Goal: Information Seeking & Learning: Learn about a topic

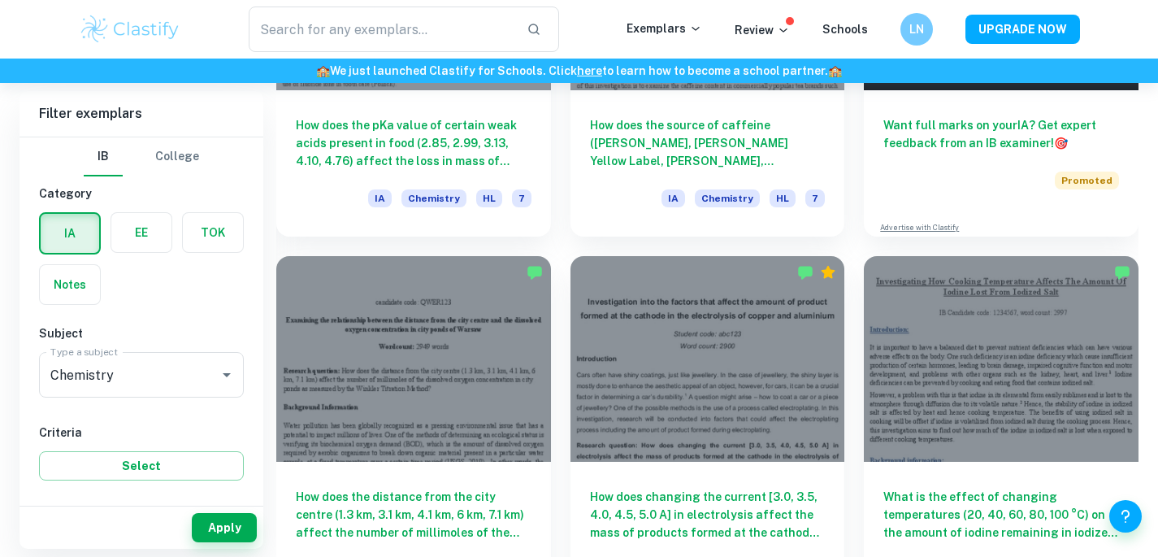
scroll to position [521, 0]
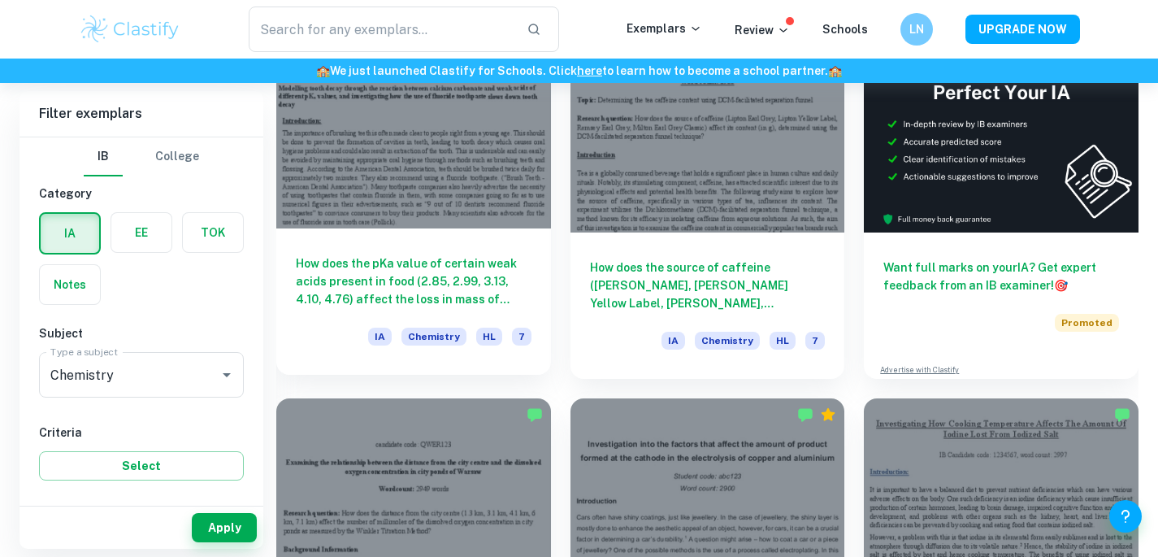
click at [328, 154] on div at bounding box center [413, 126] width 275 height 206
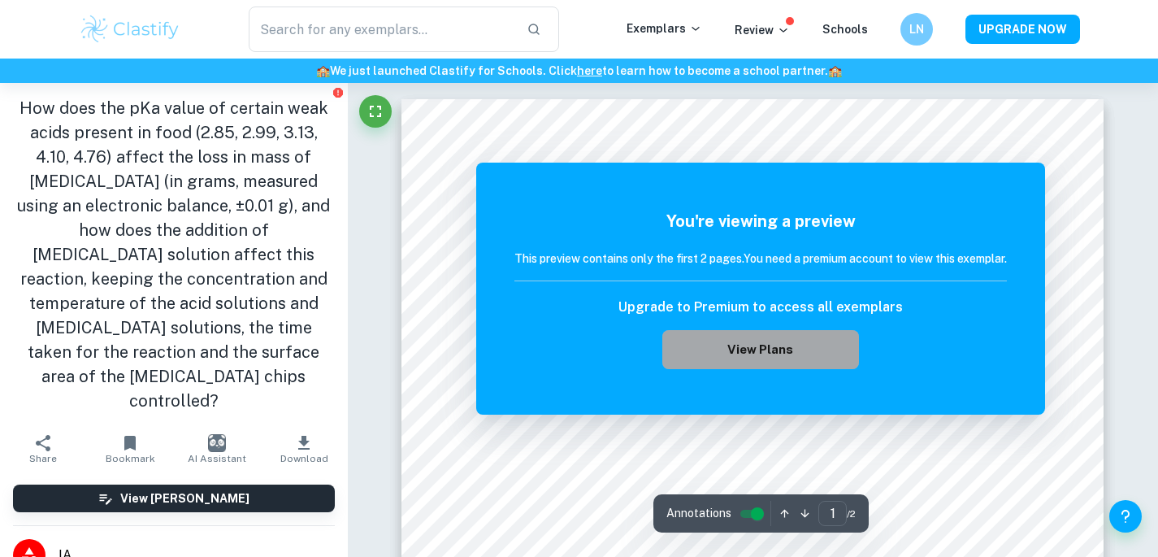
click at [764, 332] on button "View Plans" at bounding box center [761, 349] width 197 height 39
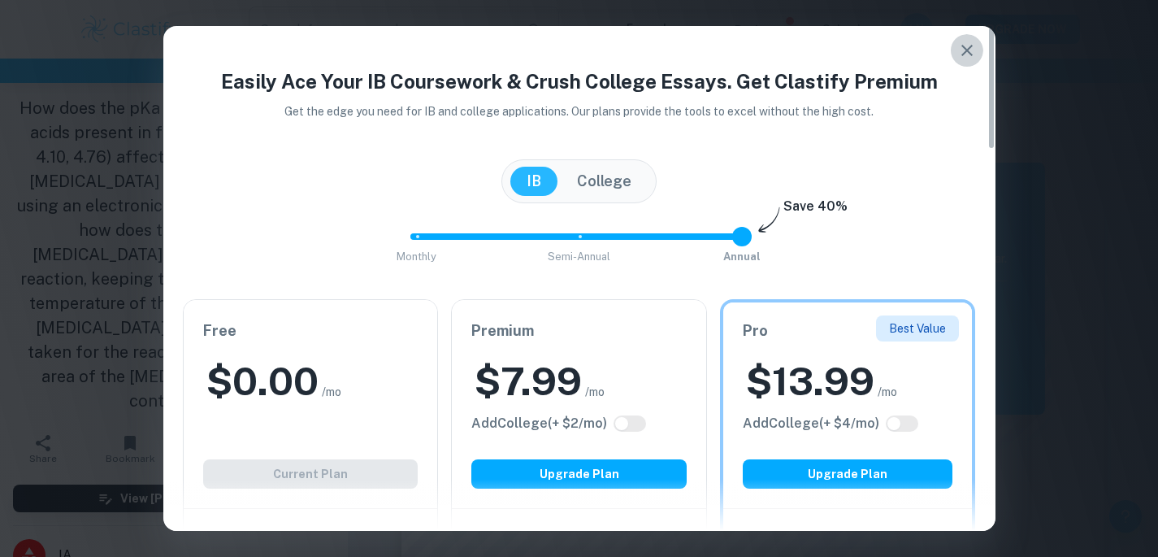
click at [958, 47] on icon "button" at bounding box center [968, 51] width 20 height 20
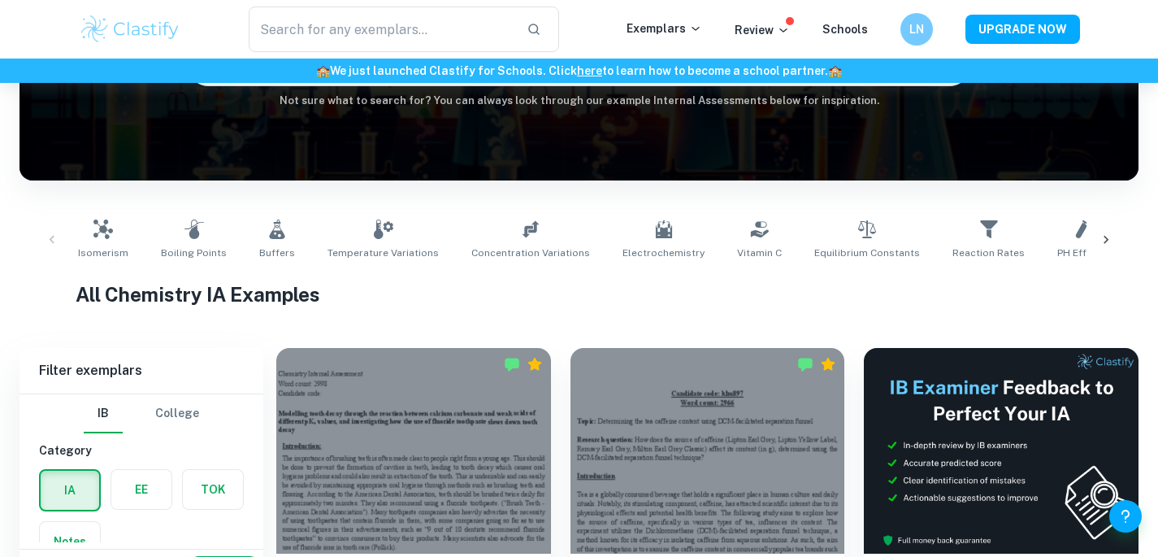
scroll to position [399, 0]
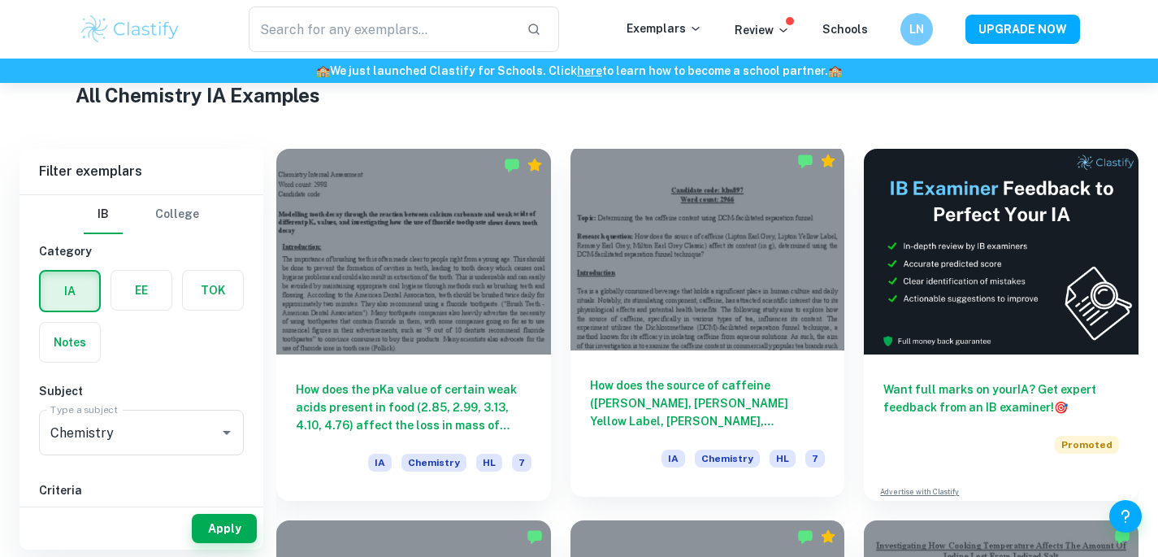
click at [693, 288] on div at bounding box center [708, 248] width 275 height 206
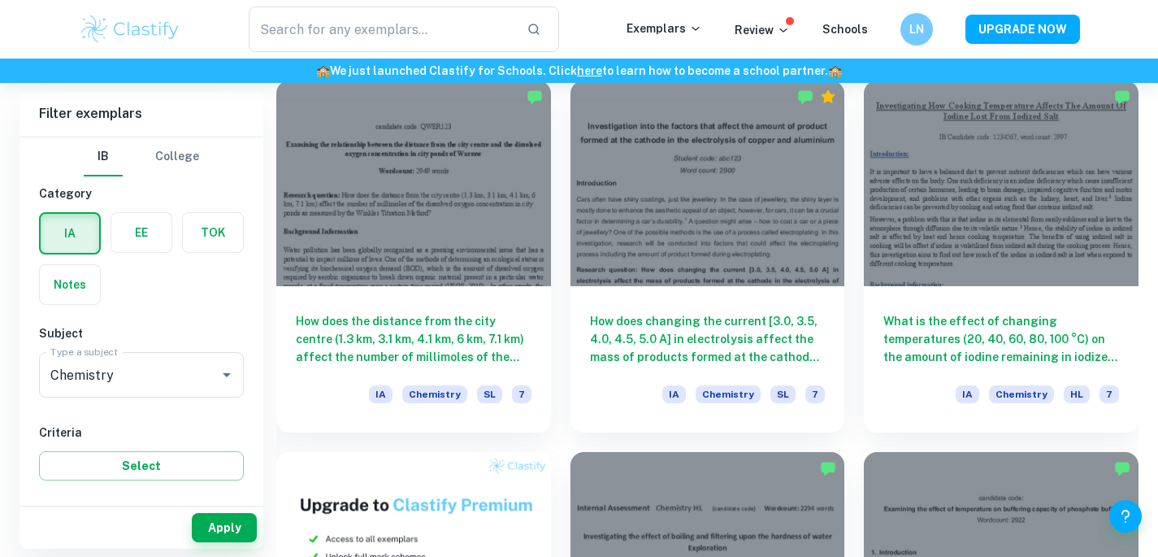
scroll to position [879, 0]
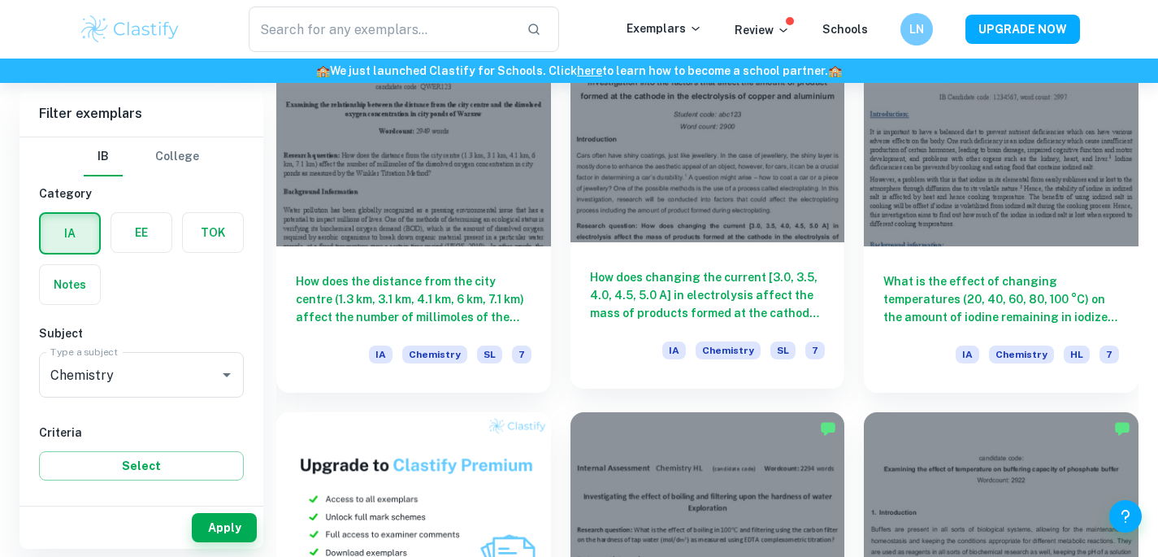
click at [682, 185] on div at bounding box center [708, 140] width 275 height 206
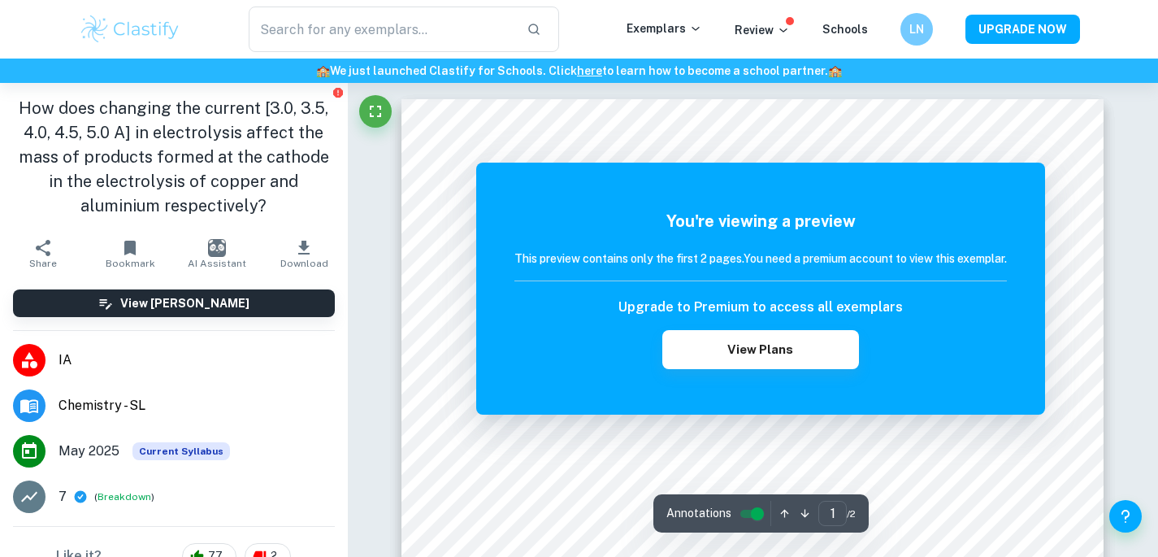
click at [235, 164] on h1 "How does changing the current [3.0, 3.5, 4.0, 4.5, 5.0 A] in electrolysis affec…" at bounding box center [174, 157] width 322 height 122
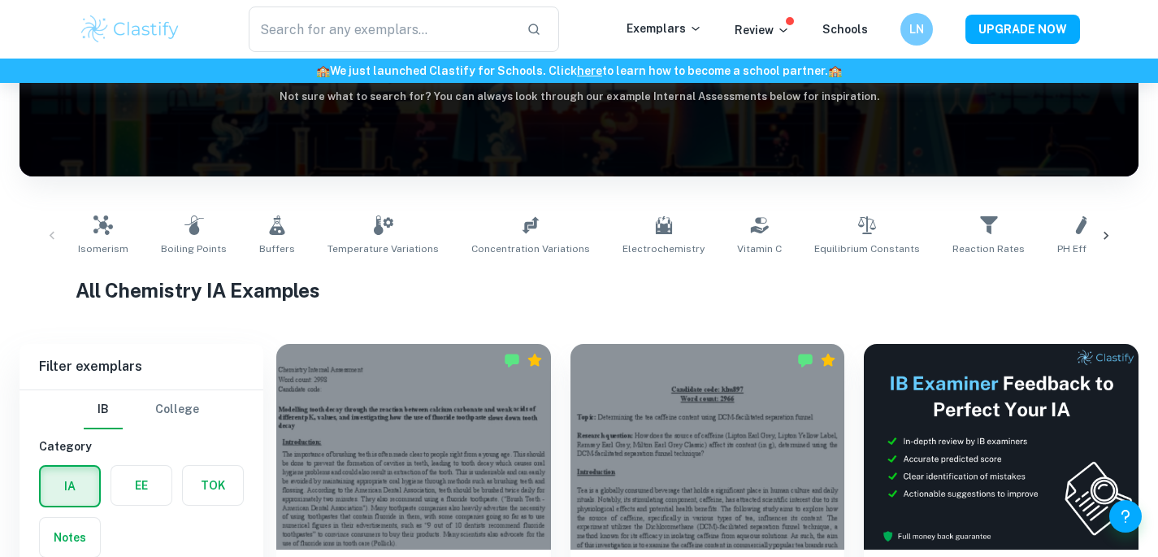
scroll to position [263, 0]
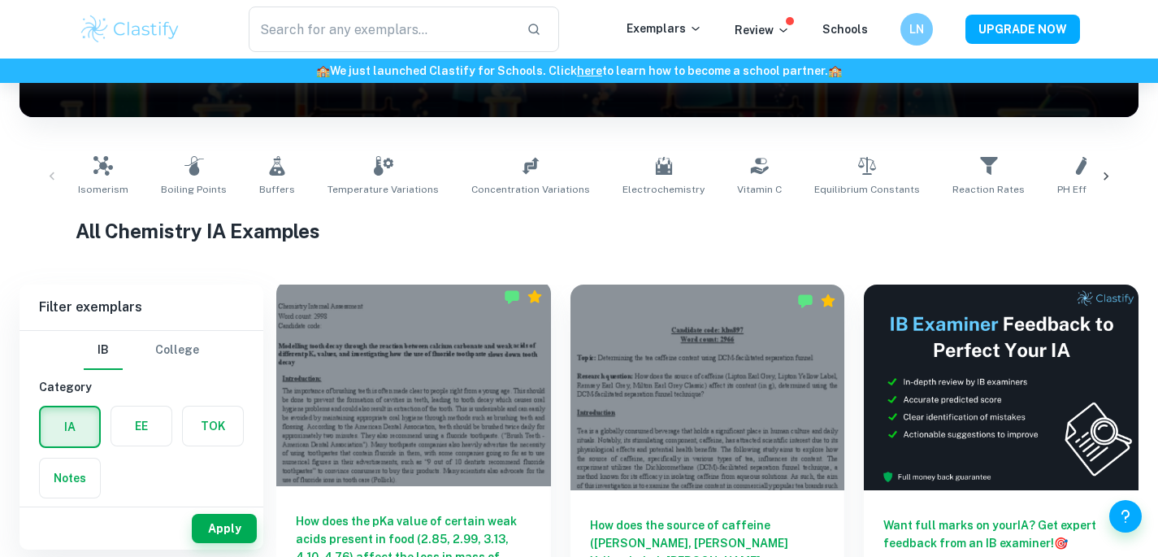
click at [384, 385] on div at bounding box center [413, 383] width 275 height 206
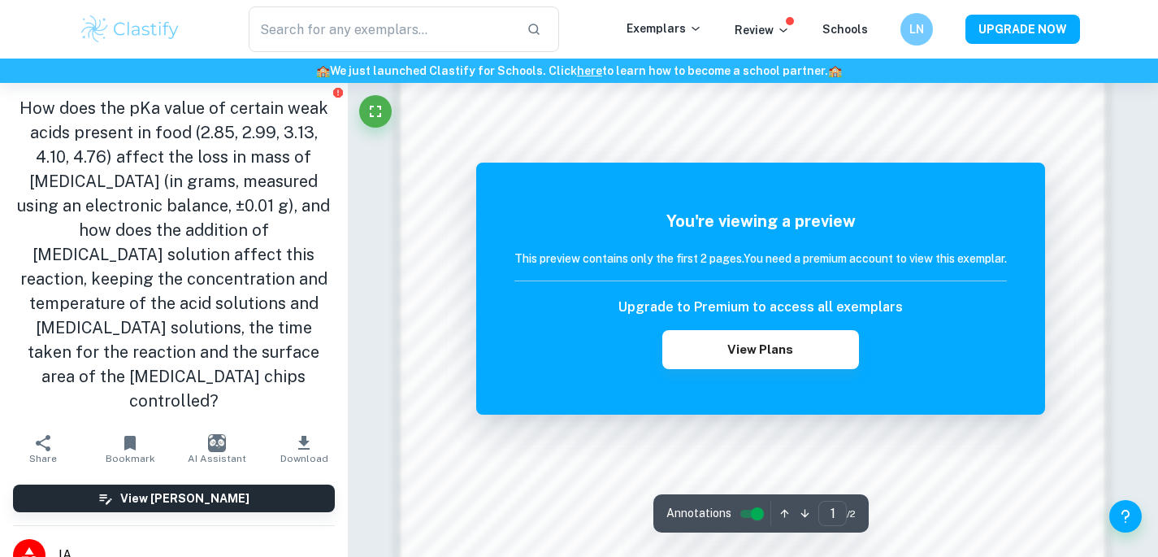
scroll to position [1480, 0]
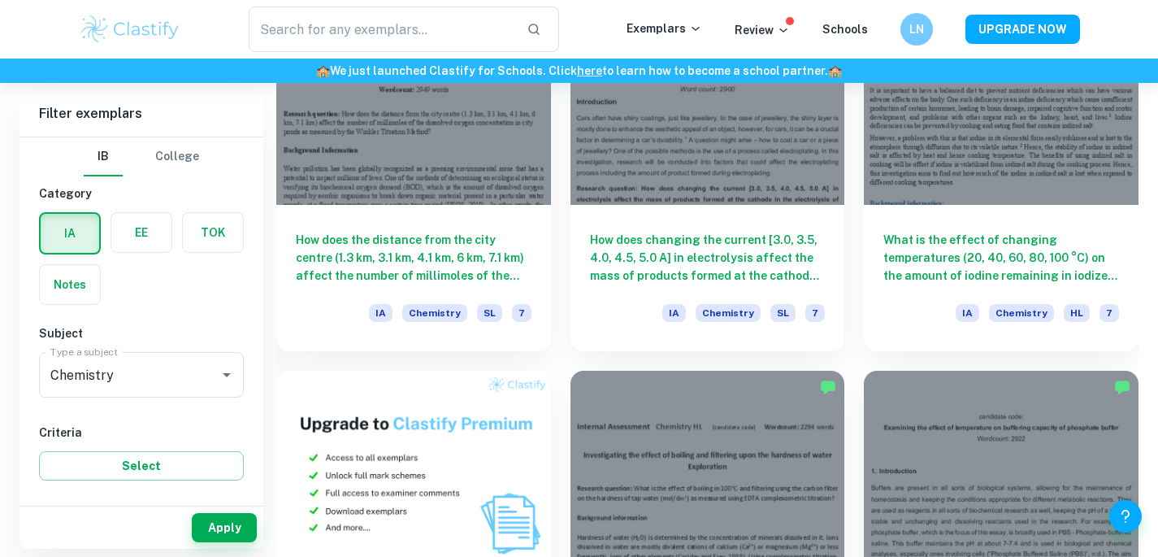
scroll to position [1179, 0]
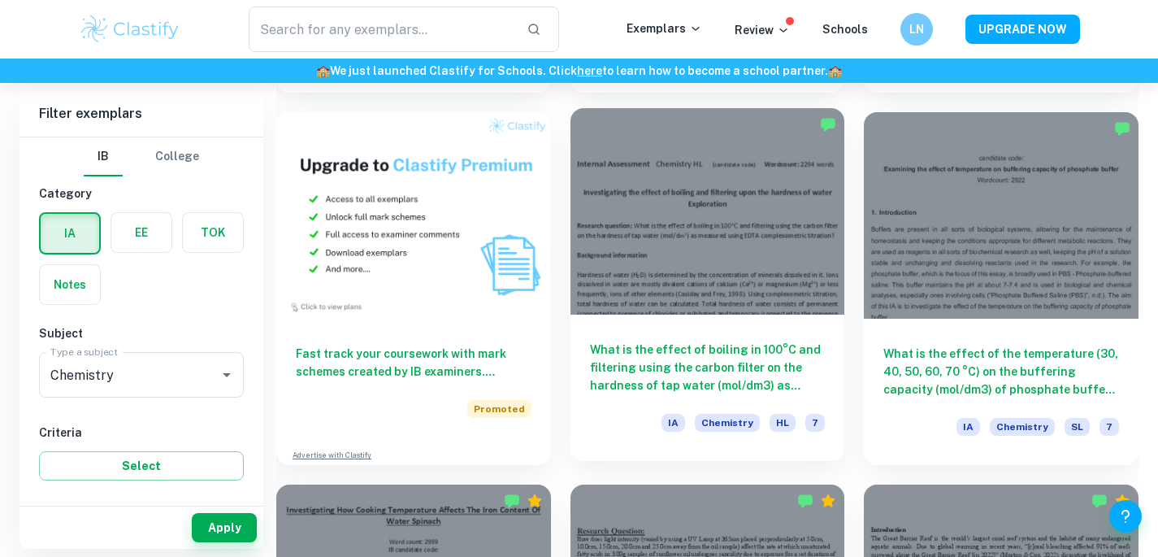
click at [710, 232] on div at bounding box center [708, 211] width 275 height 206
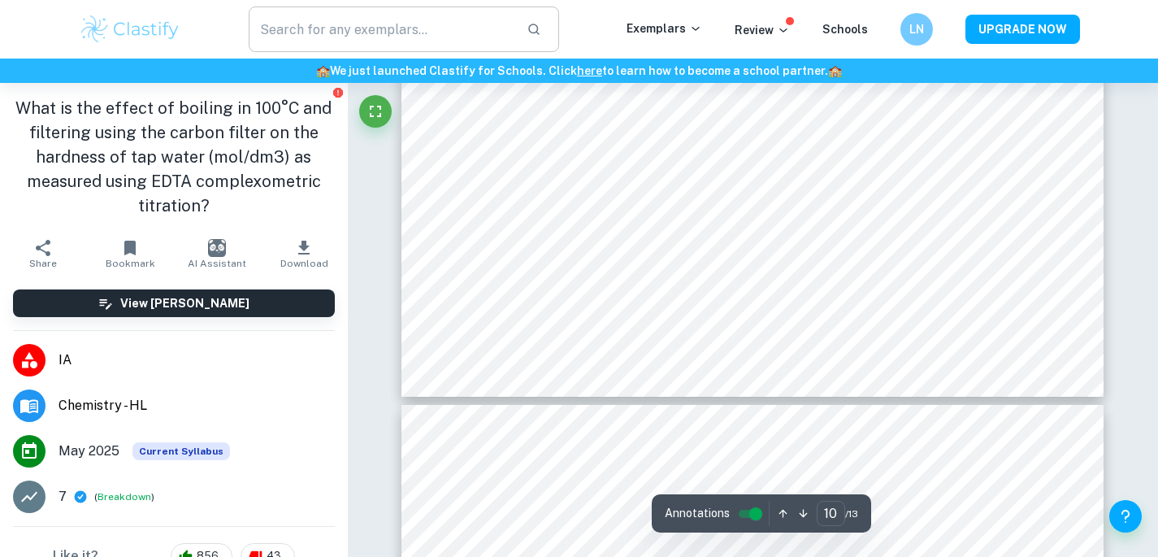
type input "11"
